Goal: Transaction & Acquisition: Obtain resource

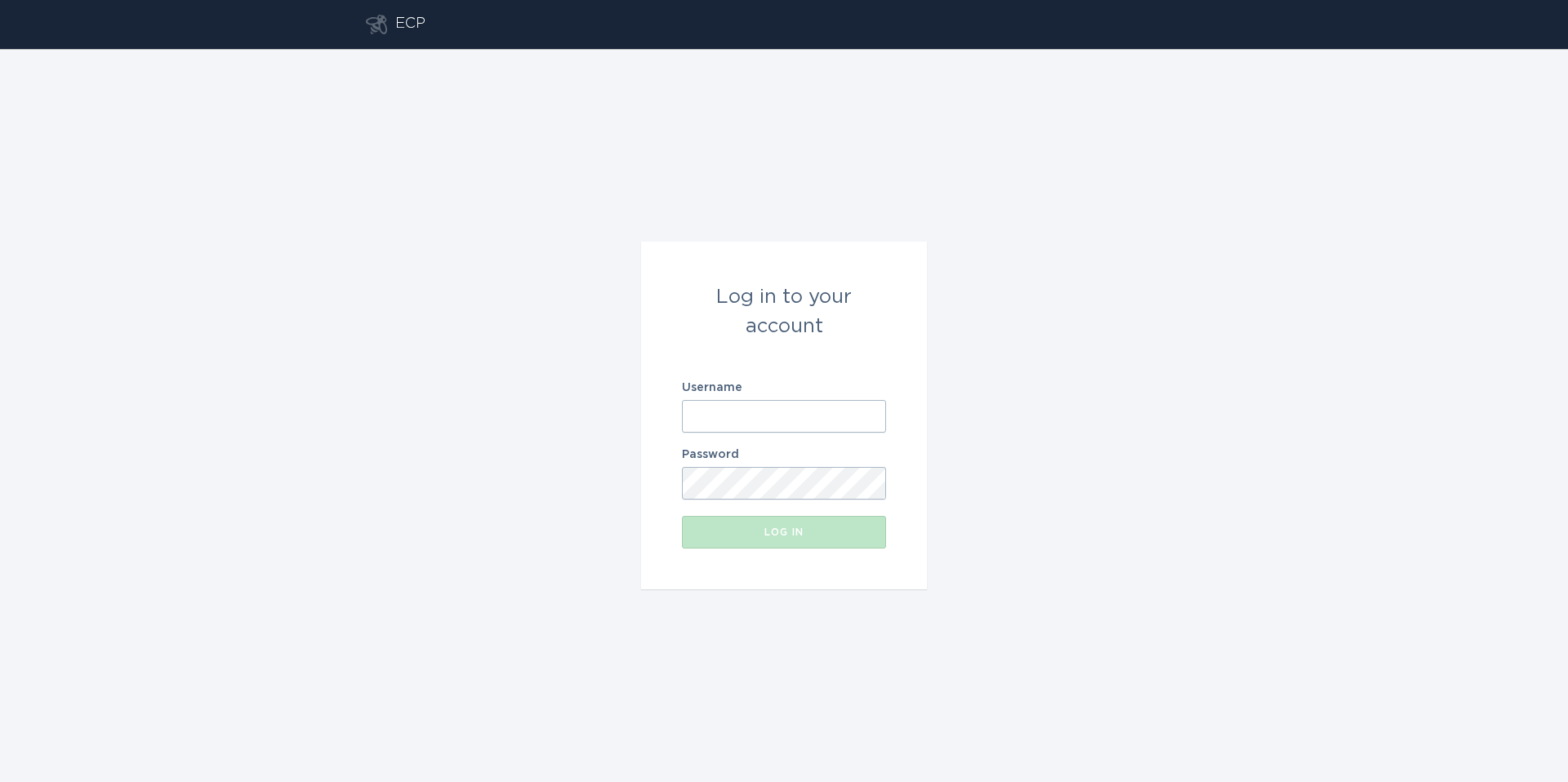
click at [765, 420] on input "Username" at bounding box center [784, 416] width 204 height 33
type input "[EMAIL_ADDRESS][US_STATE][DOMAIN_NAME]"
click at [817, 542] on button "Log in" at bounding box center [784, 532] width 204 height 33
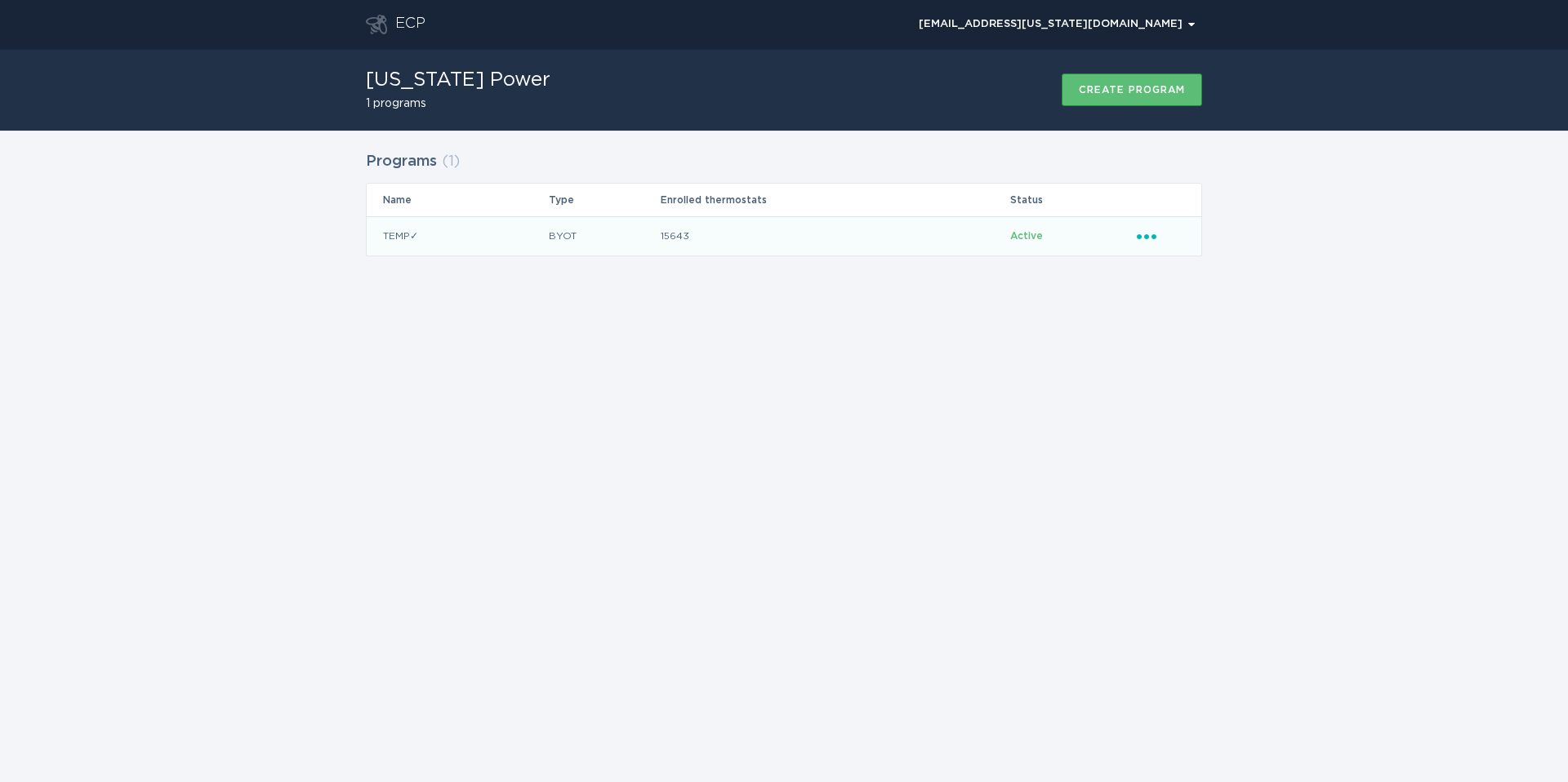
click at [1139, 231] on icon "Ellipsis" at bounding box center [1148, 233] width 23 height 13
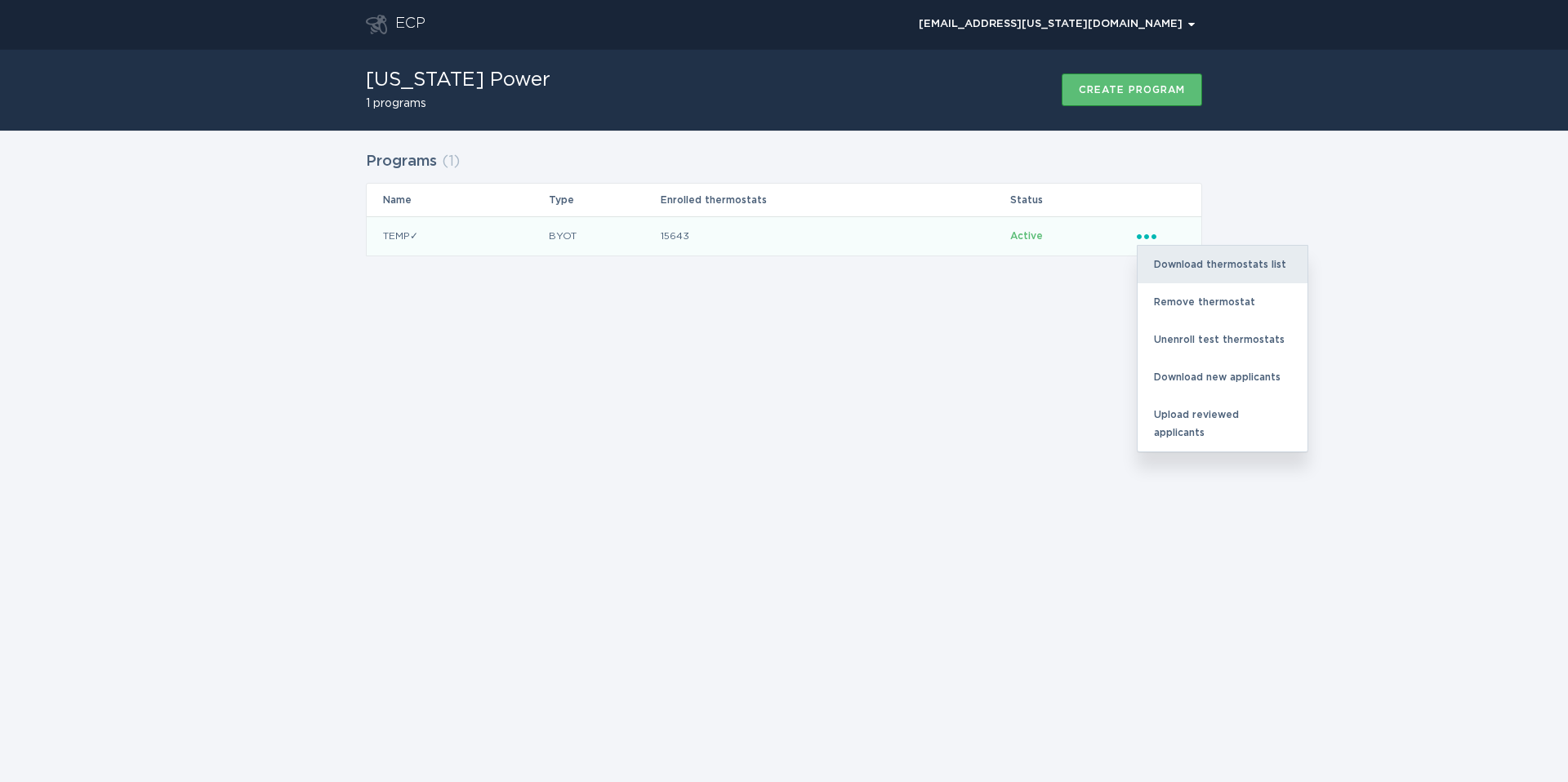
click at [1198, 263] on div "Download thermostats list" at bounding box center [1222, 264] width 170 height 37
click at [1198, 262] on div "Download thermostats list" at bounding box center [1222, 264] width 170 height 37
click at [1199, 261] on div "Download thermostats list" at bounding box center [1222, 264] width 170 height 37
click at [1247, 263] on div "Download thermostats list" at bounding box center [1222, 264] width 170 height 37
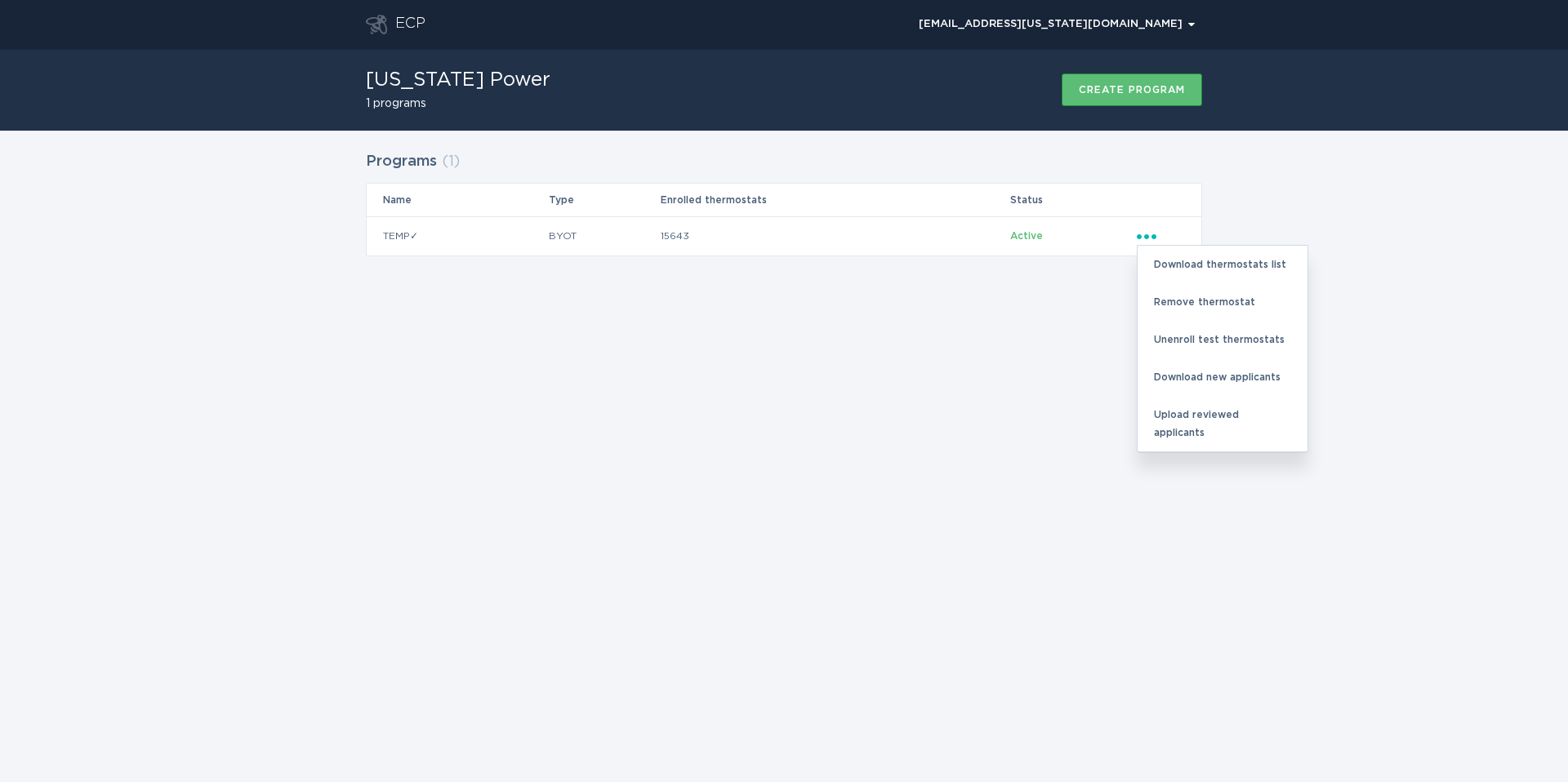
drag, startPoint x: 1420, startPoint y: 275, endPoint x: 1404, endPoint y: 282, distance: 17.5
click at [1412, 275] on div "Programs ( 1 ) Name Type Enrolled thermostats Status TEMP✓ BYOT 15643 Active El…" at bounding box center [784, 213] width 1568 height 166
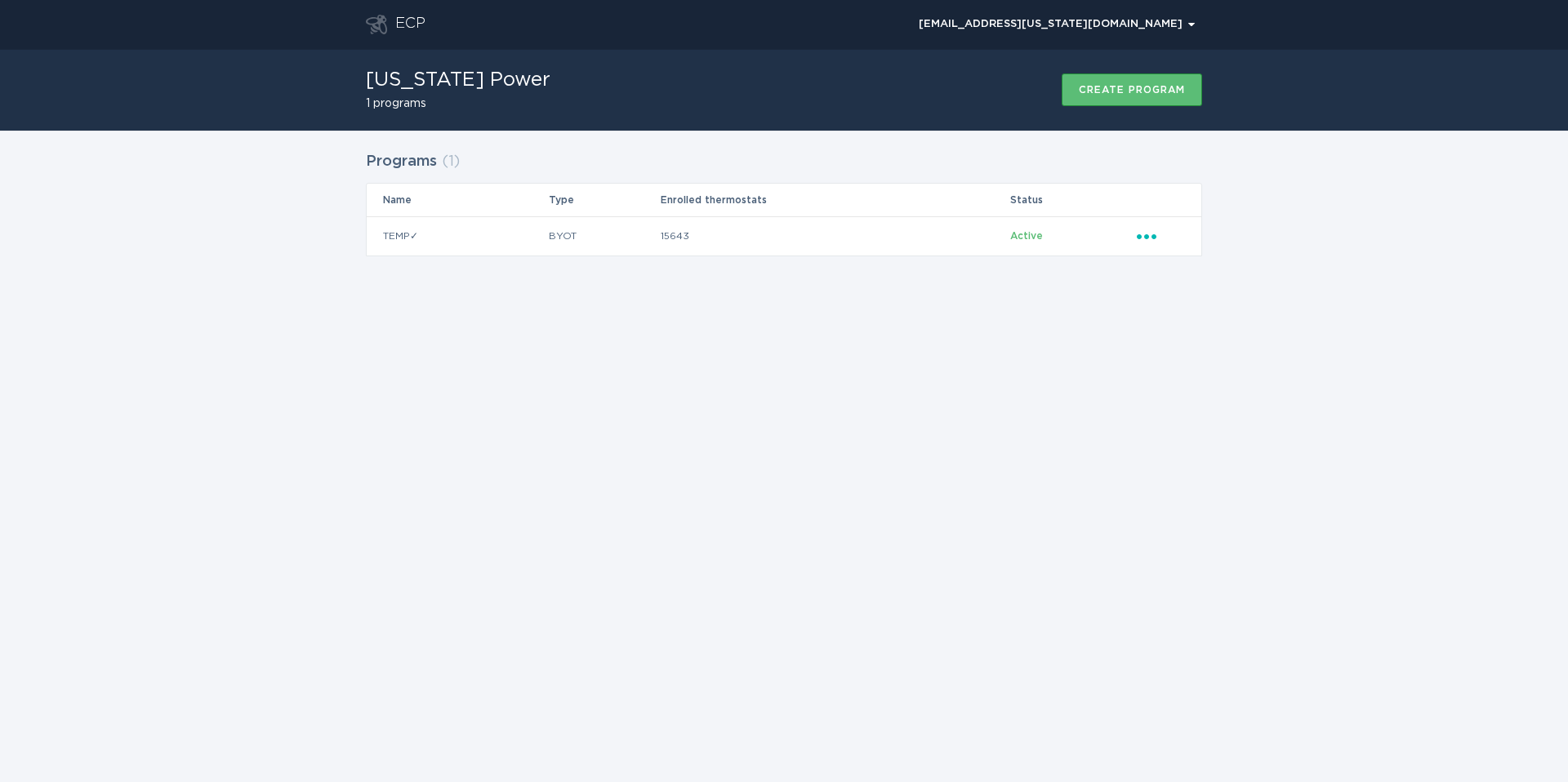
click at [1361, 69] on div "[US_STATE] Power 1 programs Create program" at bounding box center [784, 89] width 1568 height 82
click at [1146, 232] on icon "Ellipsis" at bounding box center [1148, 233] width 23 height 13
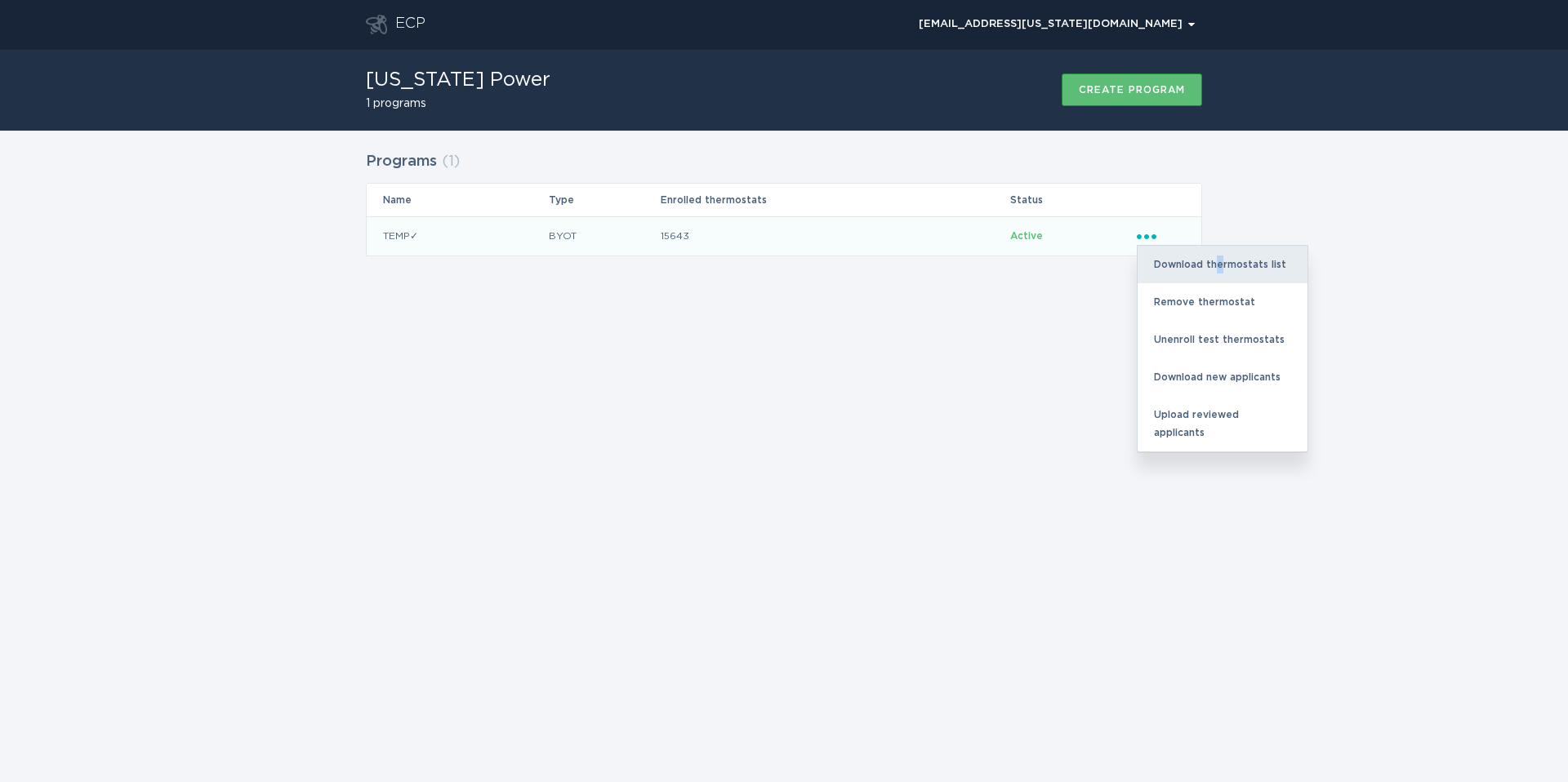
click at [1219, 264] on div "Download thermostats list" at bounding box center [1222, 264] width 170 height 37
drag, startPoint x: 1262, startPoint y: 262, endPoint x: 1274, endPoint y: 261, distance: 12.0
click at [1262, 261] on div "Download thermostats list" at bounding box center [1222, 264] width 170 height 37
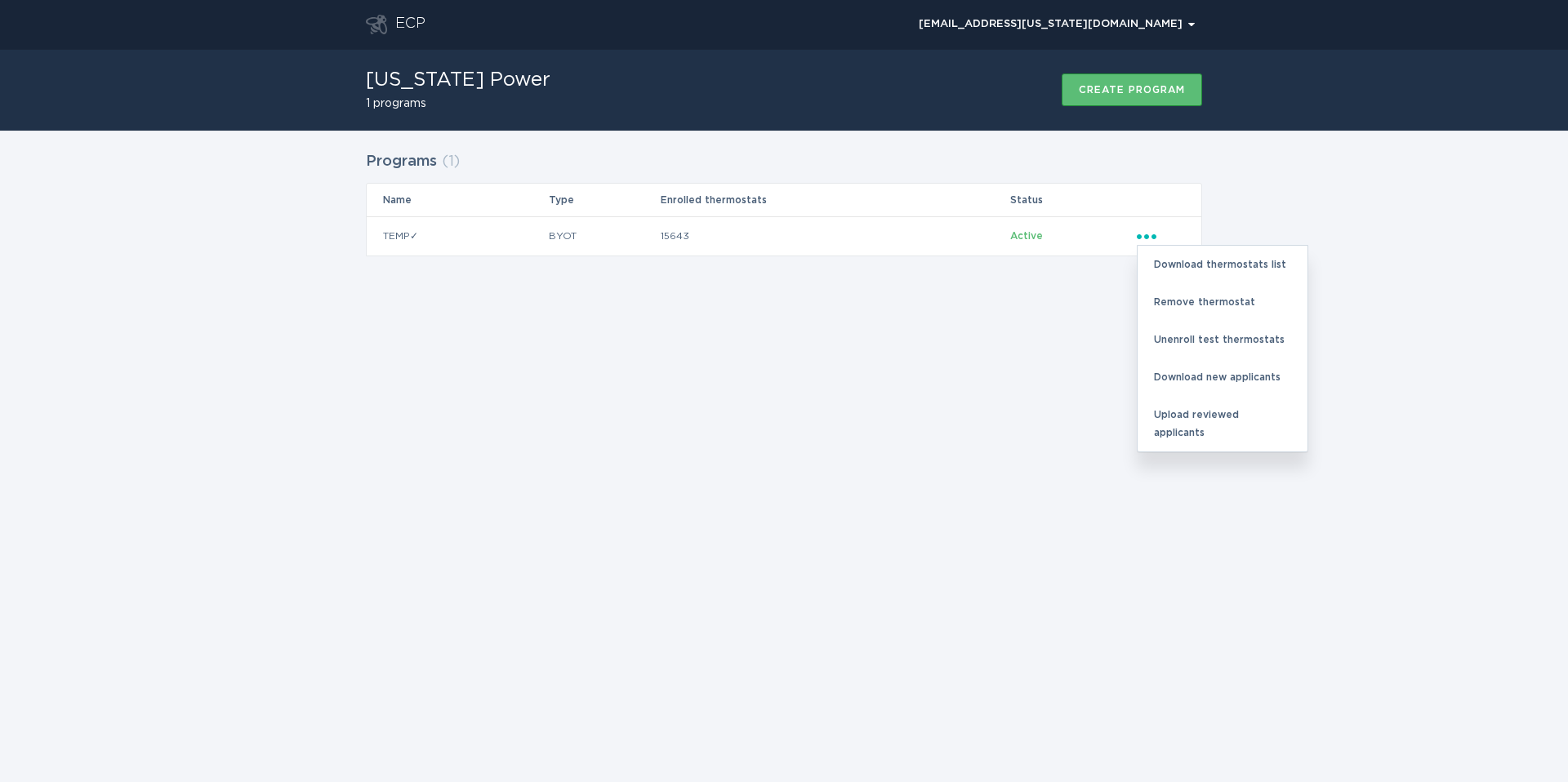
click at [1428, 257] on div "Programs ( 1 ) Name Type Enrolled thermostats Status TEMP✓ BYOT 15643 Active El…" at bounding box center [784, 213] width 1568 height 166
